Goal: Transaction & Acquisition: Purchase product/service

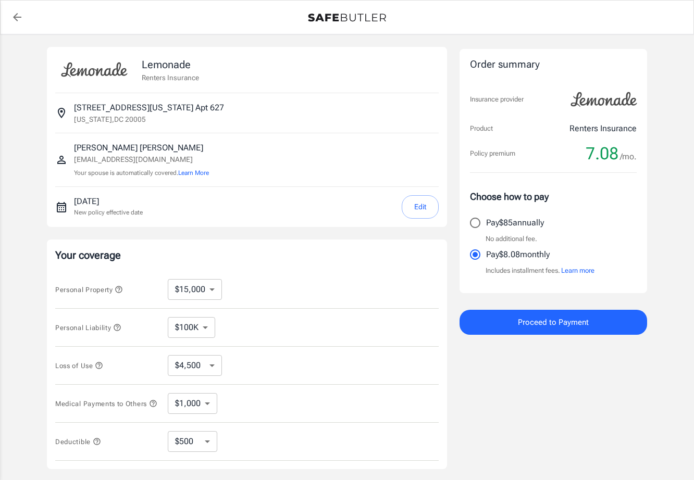
select select "15000"
select select "500"
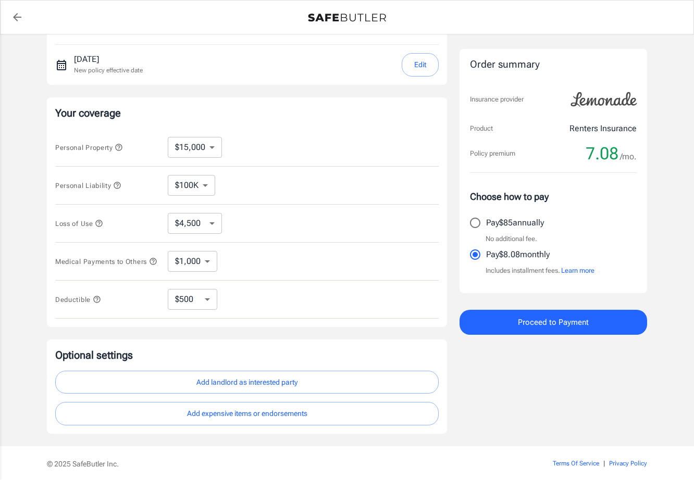
scroll to position [165, 0]
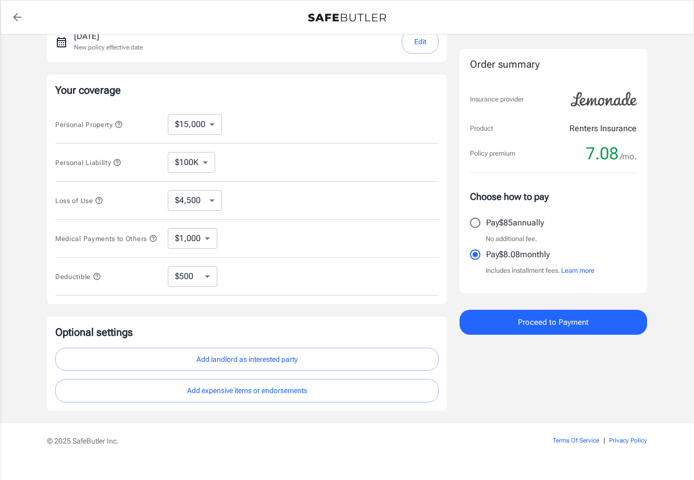
click at [206, 160] on select "$100K $200K $300K $400K $500K $1M" at bounding box center [191, 162] width 47 height 21
select select "200000"
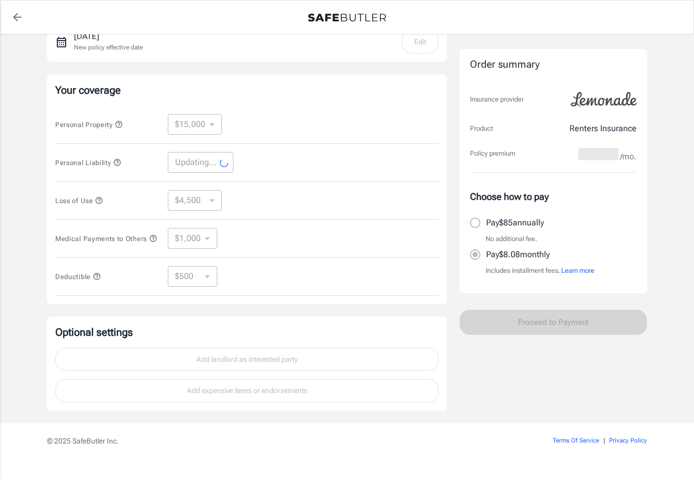
select select "200000"
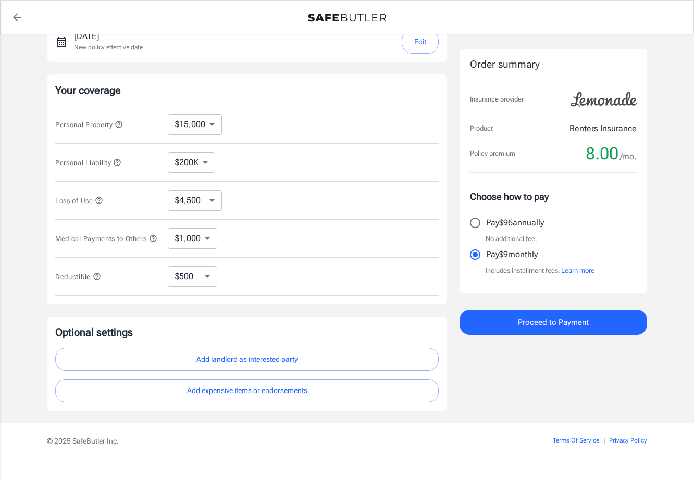
scroll to position [185, 0]
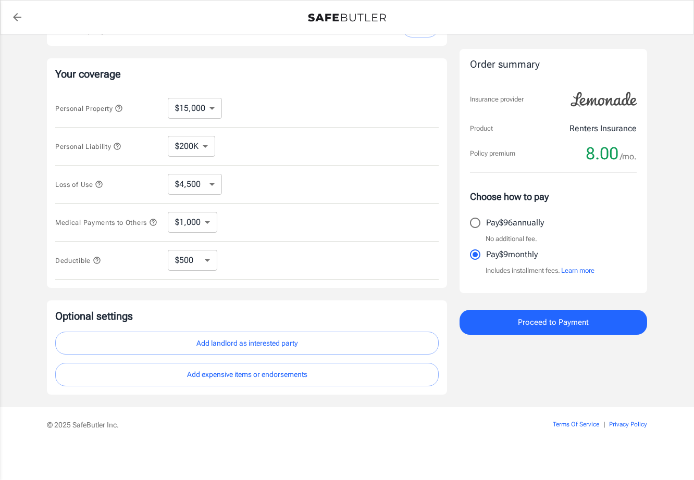
click at [199, 151] on select "$100K $200K $300K $400K $500K $1M" at bounding box center [191, 146] width 47 height 21
click at [177, 221] on select "$1,000 $2,000 $3,000 $4,000 $5,000" at bounding box center [192, 222] width 49 height 21
select select "4000"
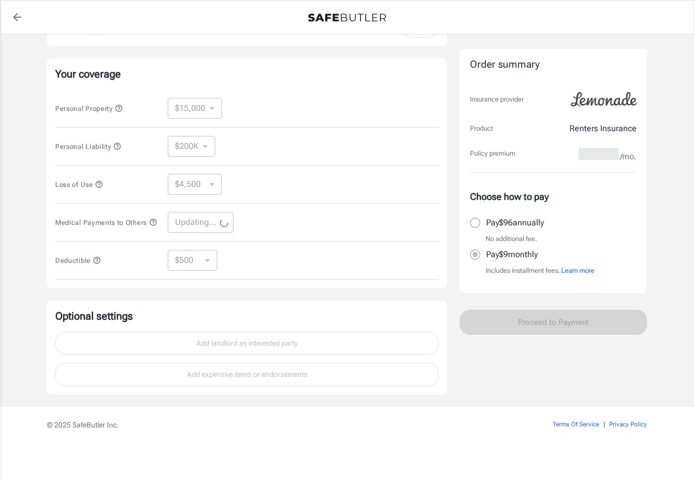
select select "4000"
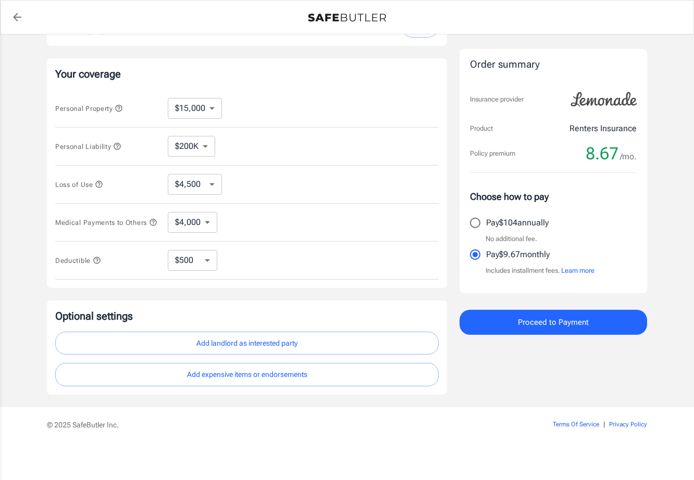
click at [199, 254] on select "$250 $500 $1,000 $2,500" at bounding box center [192, 260] width 49 height 21
click at [211, 181] on select "$4,500 $7,500 $13,500 $22,500 $34,500 $55,500 $85,500 $130K $200K" at bounding box center [195, 184] width 54 height 21
click at [205, 141] on select "$100K $200K $300K $400K $500K $1M" at bounding box center [191, 146] width 47 height 21
select select "300000"
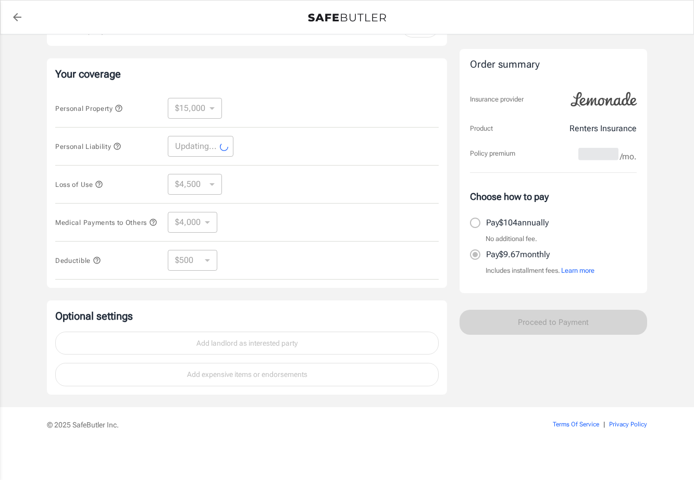
select select "300000"
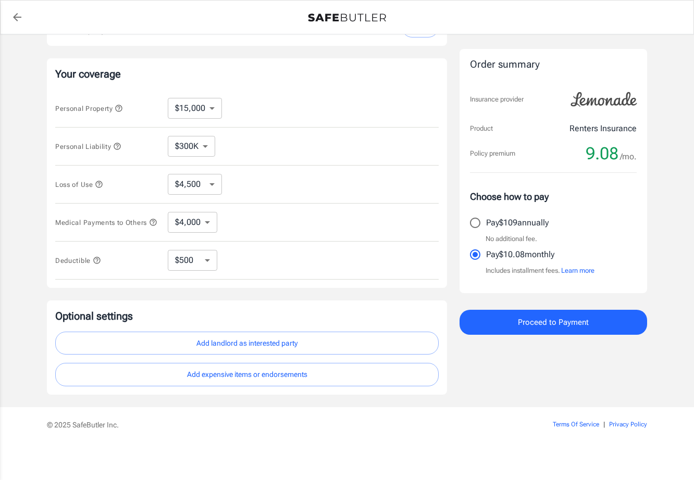
click at [523, 329] on span "Proceed to Payment" at bounding box center [553, 323] width 71 height 14
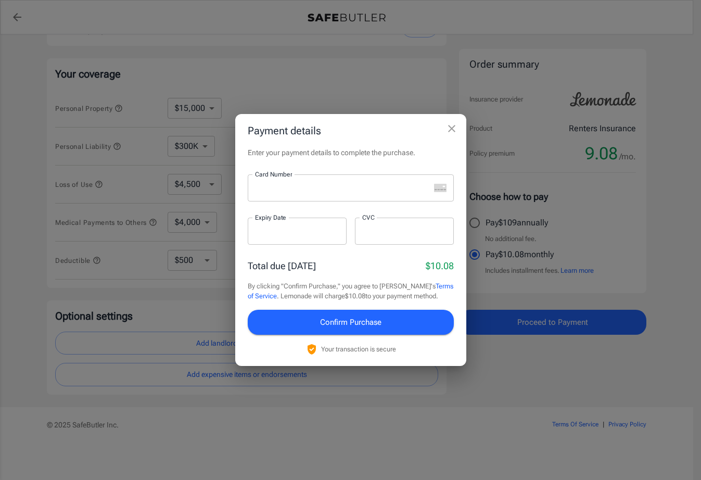
click at [323, 194] on div at bounding box center [339, 187] width 182 height 27
click at [392, 224] on div at bounding box center [404, 231] width 99 height 27
click at [380, 324] on span "Confirm Purchase" at bounding box center [350, 323] width 61 height 14
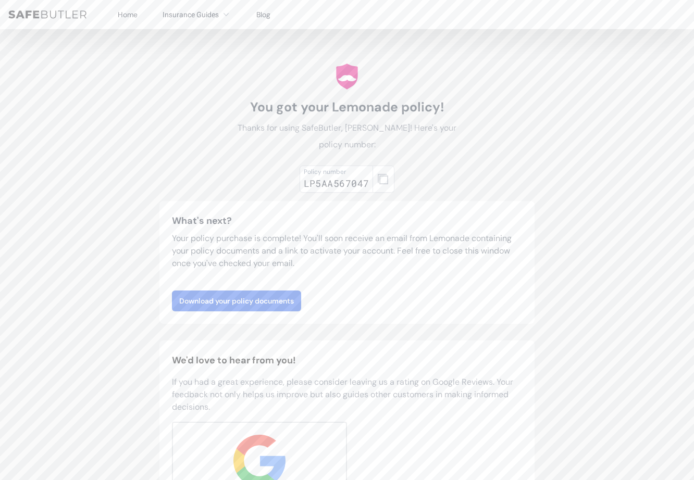
scroll to position [32, 0]
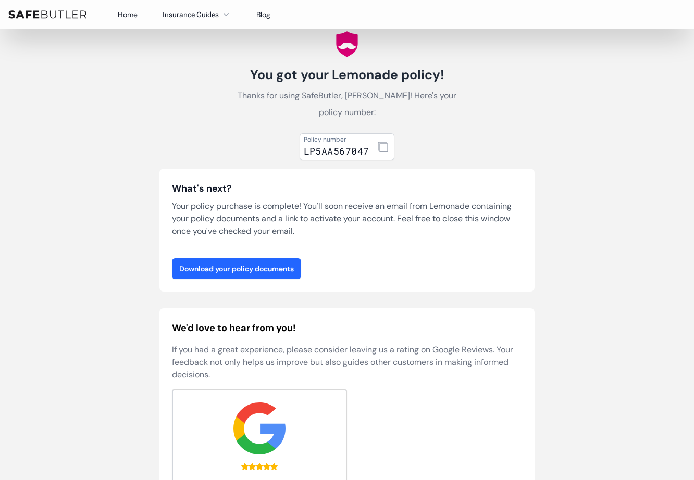
click at [236, 277] on link "Download your policy documents" at bounding box center [236, 268] width 129 height 21
